Goal: Transaction & Acquisition: Download file/media

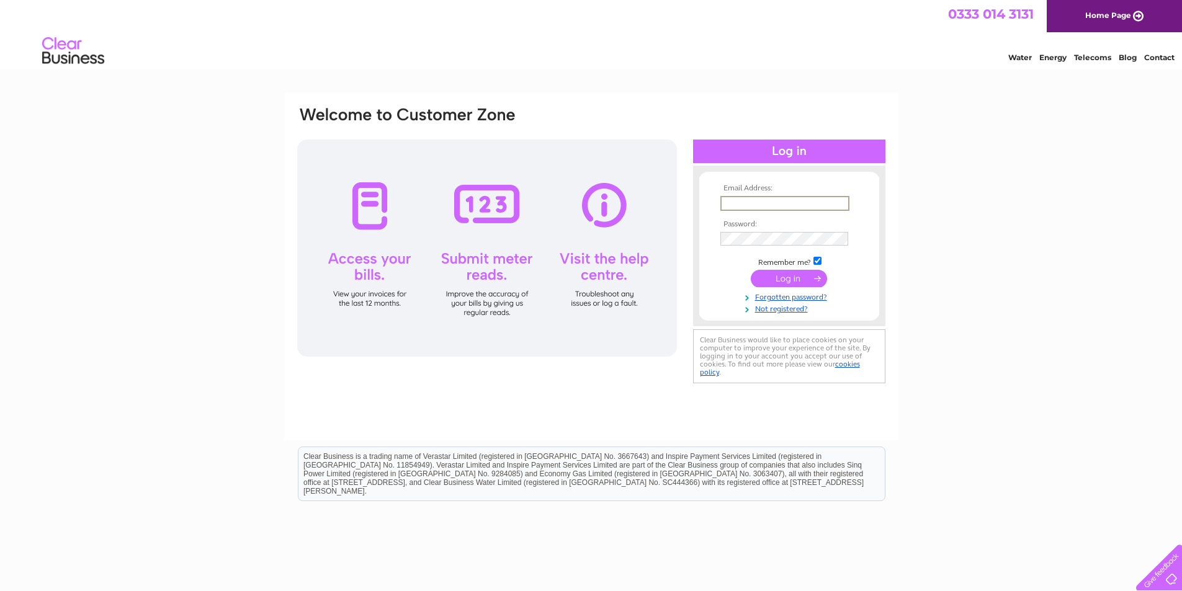
drag, startPoint x: 0, startPoint y: 0, endPoint x: 781, endPoint y: 197, distance: 805.7
click at [781, 197] on input "text" at bounding box center [785, 203] width 129 height 15
type input "enquiries@banksofperth.co.uk"
click at [751, 270] on input "submit" at bounding box center [789, 278] width 76 height 17
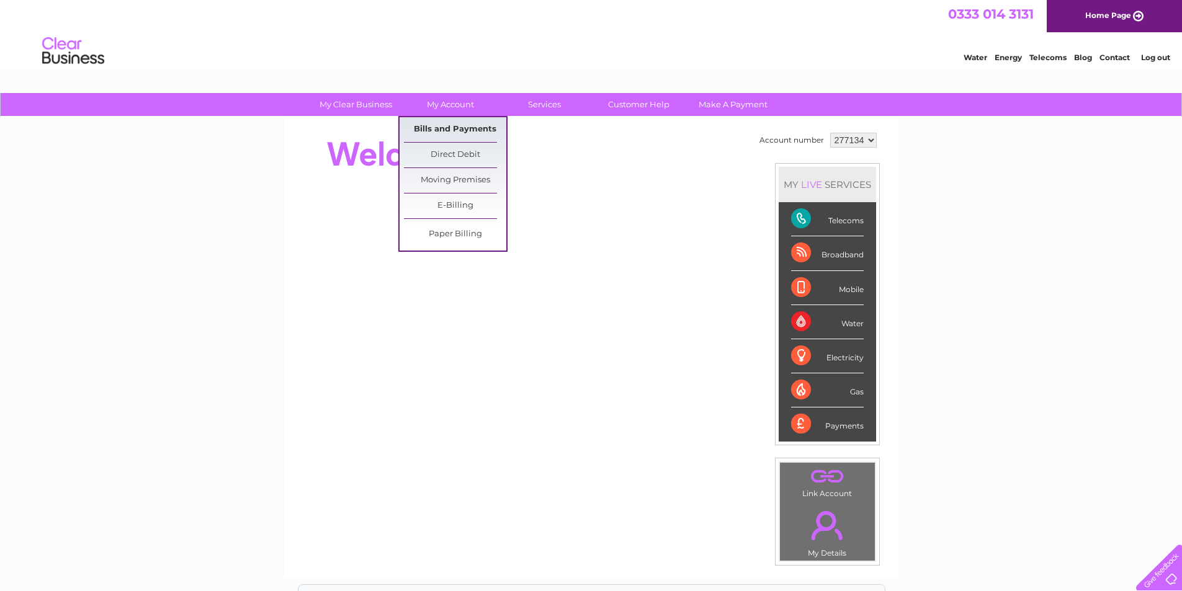
click at [449, 123] on link "Bills and Payments" at bounding box center [455, 129] width 102 height 25
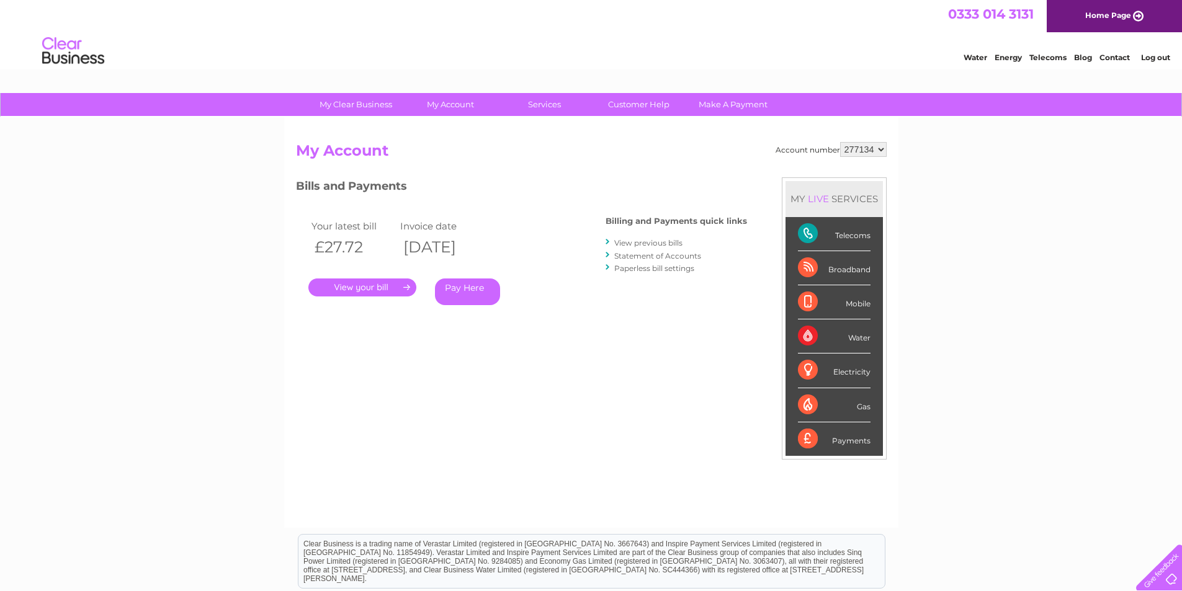
click at [353, 289] on link "." at bounding box center [362, 288] width 108 height 18
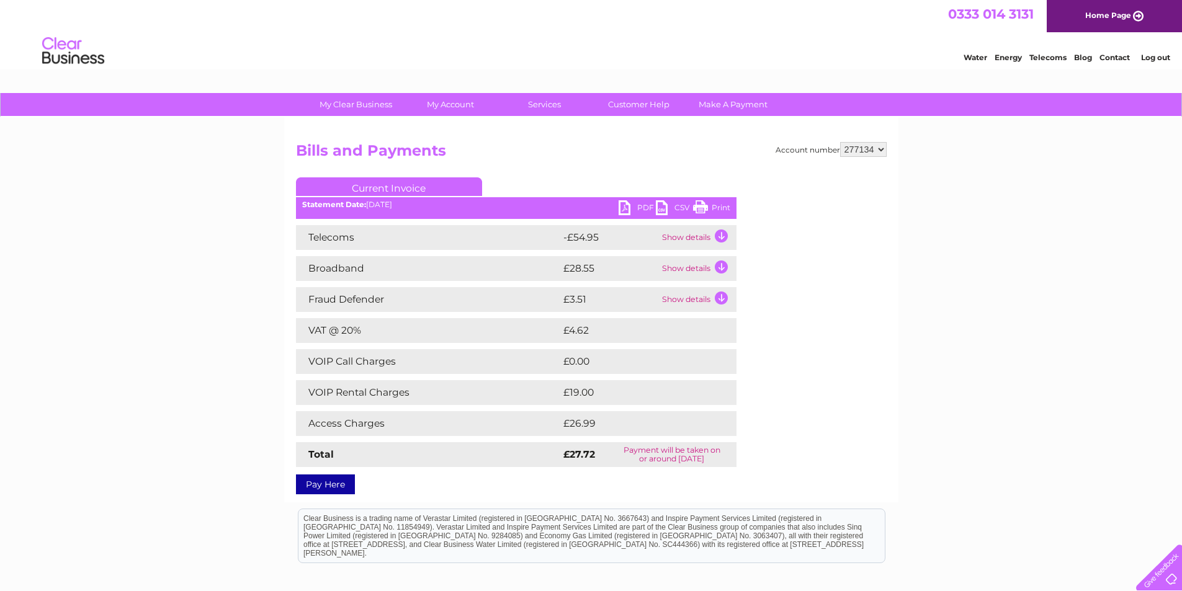
click at [618, 205] on div "Statement Date: 11/08/2025" at bounding box center [516, 204] width 441 height 9
click at [624, 205] on link "PDF" at bounding box center [637, 209] width 37 height 18
